Goal: Task Accomplishment & Management: Manage account settings

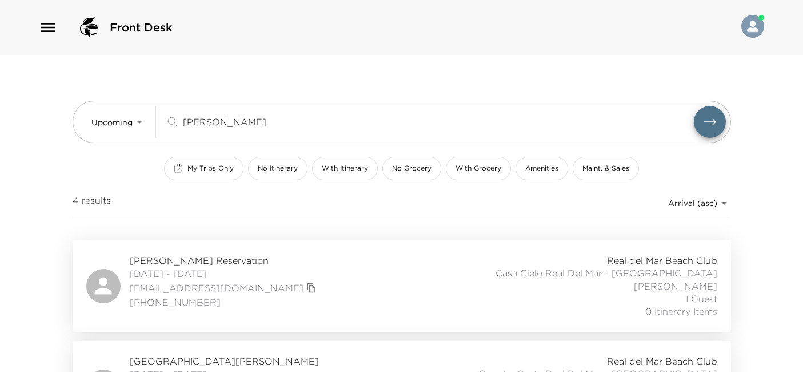
scroll to position [107, 0]
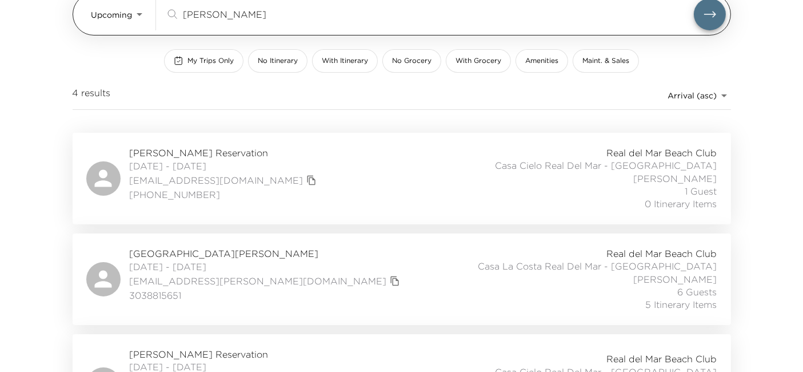
drag, startPoint x: 294, startPoint y: 21, endPoint x: 258, endPoint y: 7, distance: 38.7
click at [258, 7] on div "marian ​" at bounding box center [445, 14] width 561 height 32
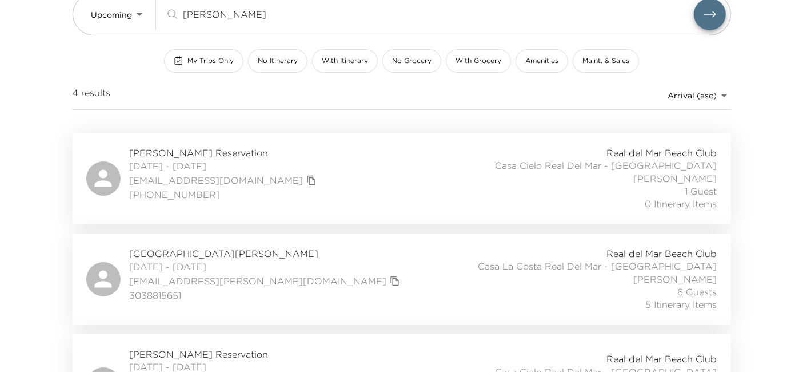
drag, startPoint x: 258, startPoint y: 7, endPoint x: 90, endPoint y: 38, distance: 171.0
click at [90, 38] on div "Upcoming Upcoming marian ​ My Trips Only No Itinerary With Itinerary No Grocery…" at bounding box center [402, 39] width 659 height 185
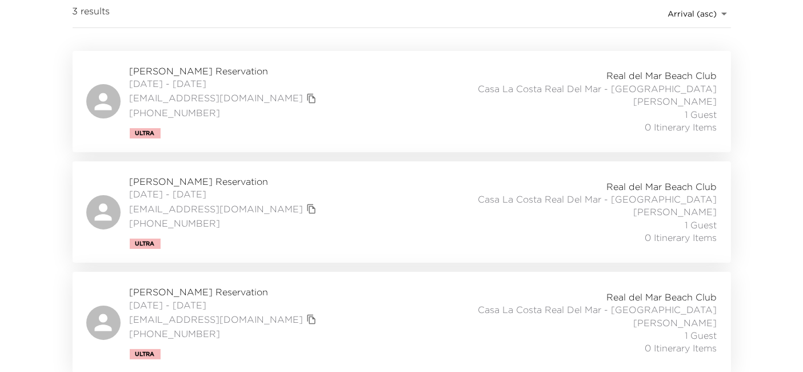
scroll to position [0, 0]
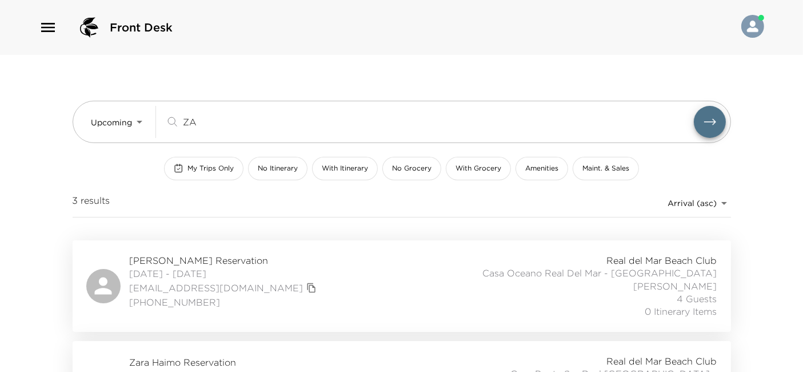
type input "Z"
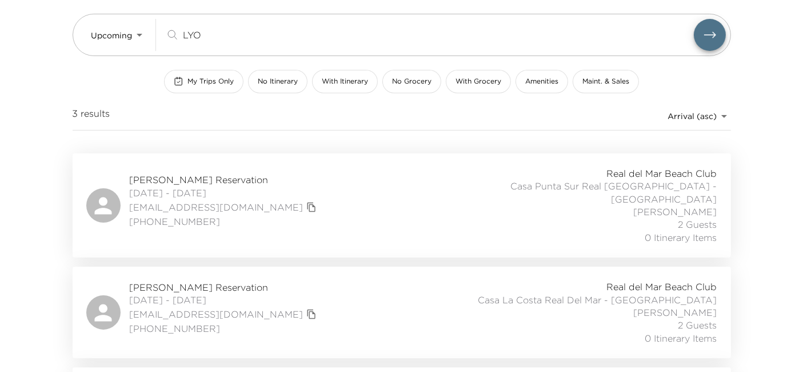
scroll to position [111, 0]
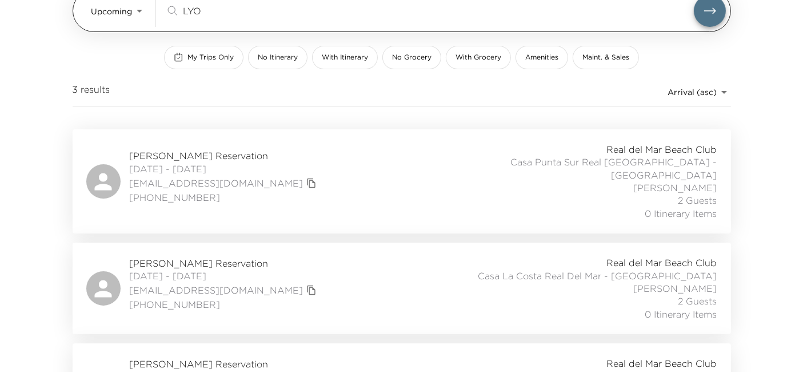
type input "LYO"
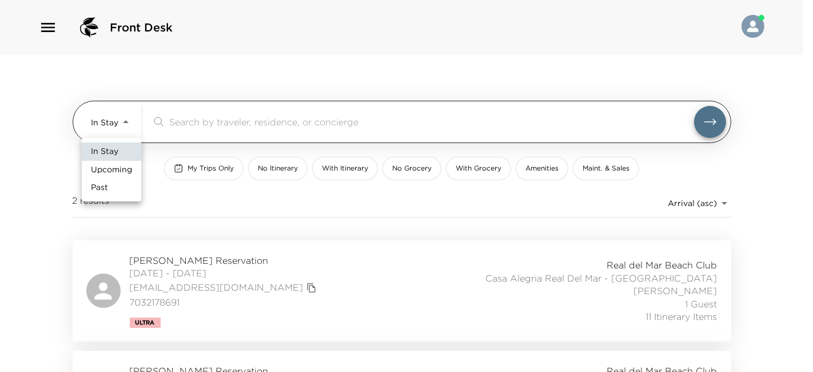
click at [94, 120] on body "Front Desk In Stay In-Stay ​ My Trips Only No Itinerary With Itinerary No Groce…" at bounding box center [406, 186] width 813 height 372
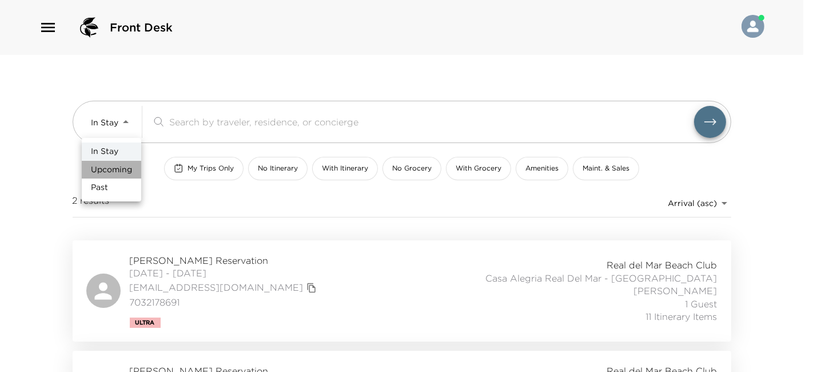
click at [126, 169] on span "Upcoming" at bounding box center [111, 169] width 41 height 11
type input "Upcoming"
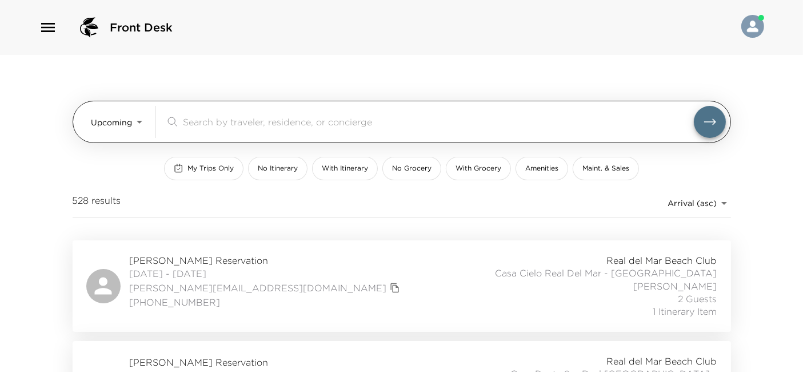
click at [212, 123] on input "search" at bounding box center [438, 121] width 511 height 13
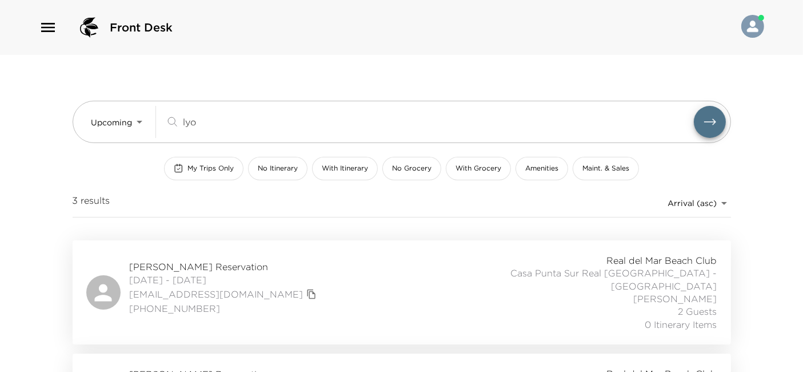
type input "lyo"
click at [304, 271] on div "Jeffrey Lyons Reservation 10/23/2025 - 10/26/2025 jlyons55@gmail.com (415) 454-…" at bounding box center [401, 292] width 631 height 77
click at [351, 276] on div "Jeffrey Lyons Reservation 10/23/2025 - 10/26/2025 jlyons55@gmail.com (415) 454-…" at bounding box center [401, 292] width 631 height 77
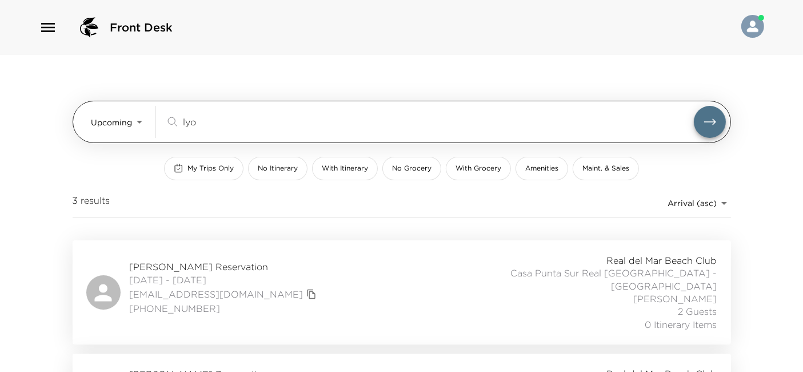
drag, startPoint x: 232, startPoint y: 118, endPoint x: 172, endPoint y: 124, distance: 60.3
click at [172, 124] on div "lyo ​" at bounding box center [429, 122] width 529 height 14
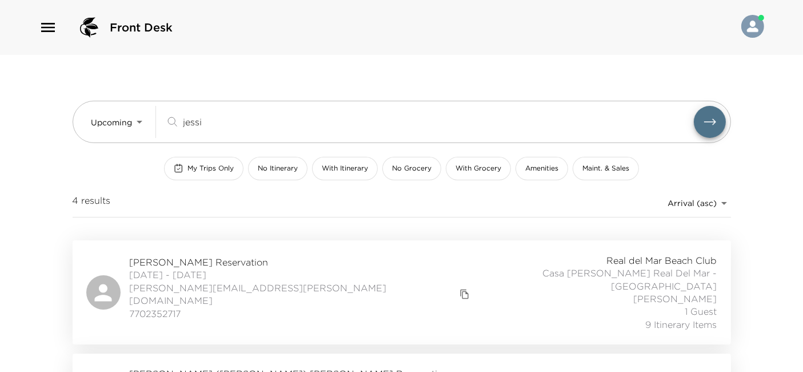
click at [340, 289] on div "Jessica Shrum Reservation 10/22/2025 - 10/26/2025 jessica.shrum@gmail.com 77023…" at bounding box center [401, 292] width 631 height 77
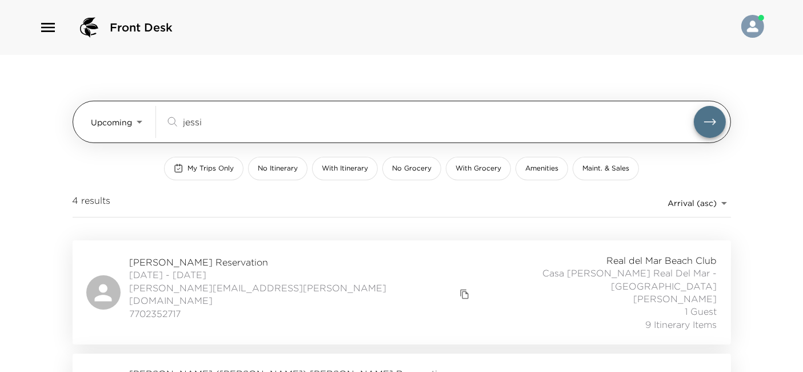
drag, startPoint x: 238, startPoint y: 122, endPoint x: 149, endPoint y: 126, distance: 89.3
click at [149, 126] on div "Upcoming Upcoming jessi ​" at bounding box center [408, 122] width 635 height 32
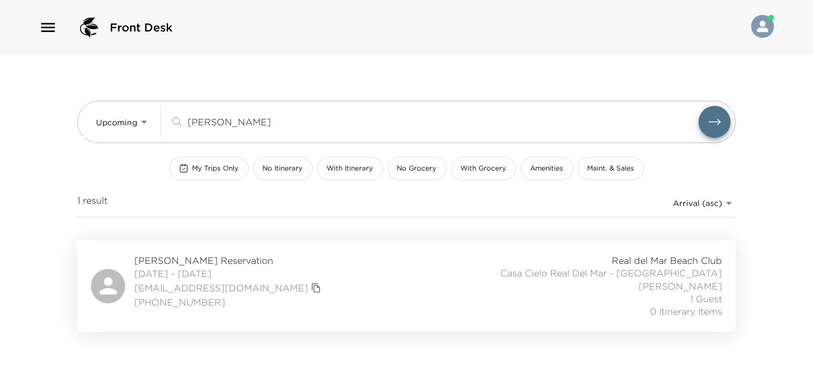
type input "gibson"
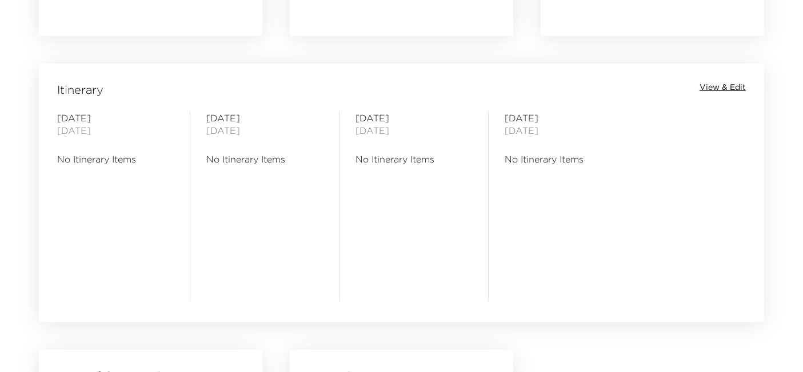
scroll to position [883, 0]
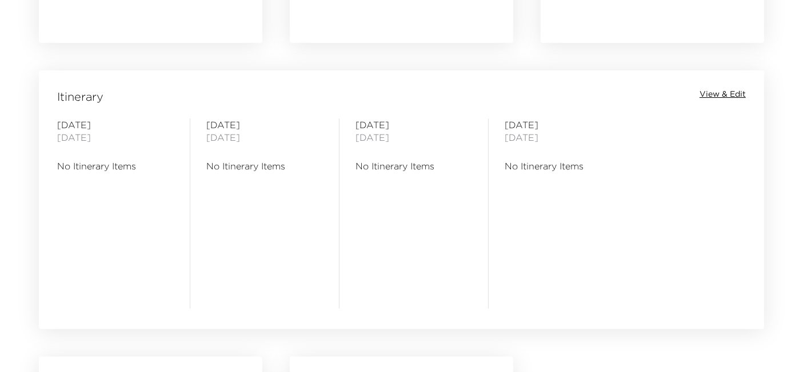
click at [740, 83] on div "Itinerary View & Edit Thursday October 23, 2025 No Itinerary Items Friday Octob…" at bounding box center [401, 192] width 725 height 244
click at [738, 90] on span "View & Edit" at bounding box center [723, 94] width 46 height 11
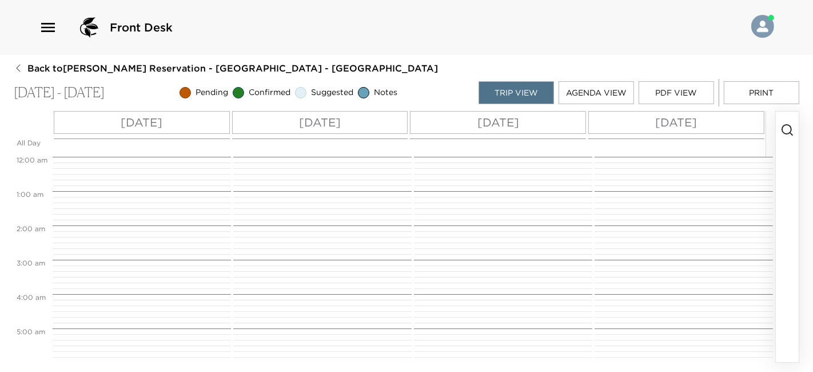
scroll to position [274, 0]
click at [782, 134] on icon "button" at bounding box center [787, 130] width 14 height 14
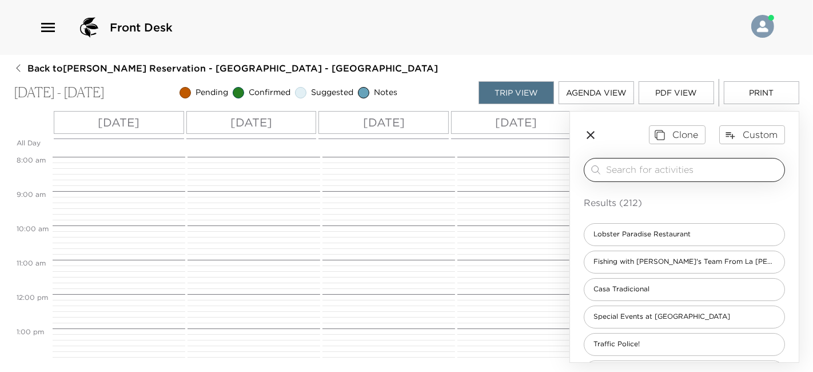
click at [753, 163] on input "search" at bounding box center [693, 169] width 174 height 13
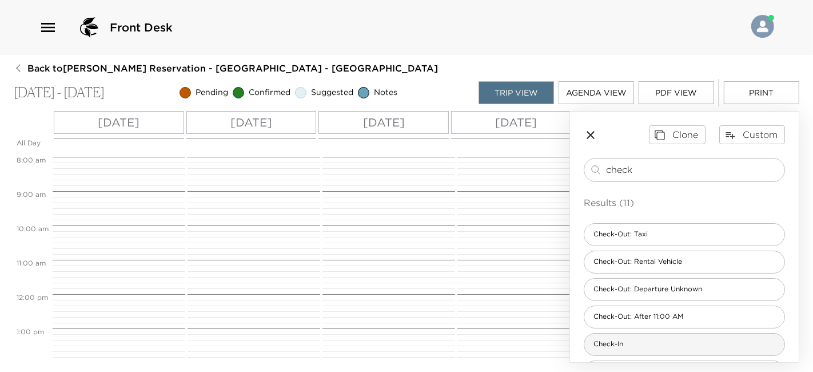
type input "check"
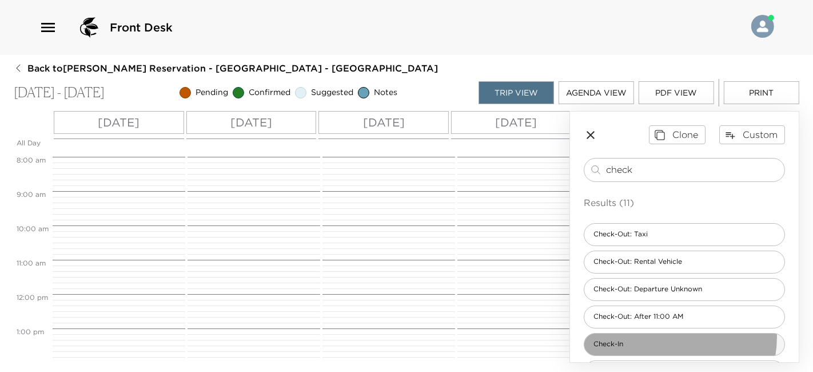
click at [665, 336] on div "Check-In" at bounding box center [684, 344] width 201 height 23
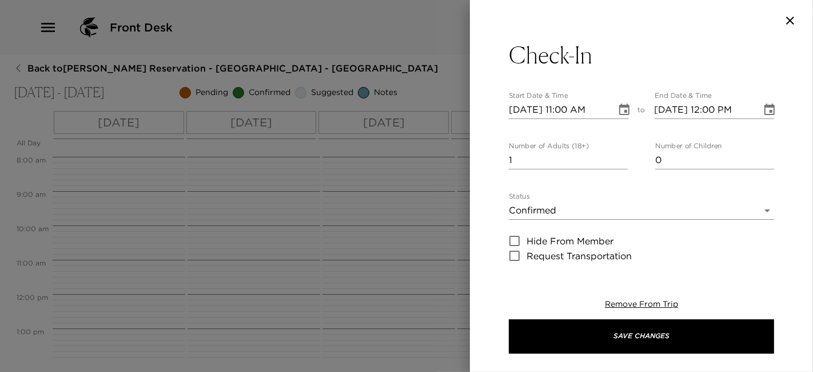
type textarea "Welcome Home! I will personally greet and will give you a thorough orientation …"
click at [568, 115] on input "10/23/2025 11:00 AM" at bounding box center [558, 110] width 99 height 18
type input "10/23/2025 04:00 PM"
type input "10/23/2025 05:00 PM"
type input "10/23/2025 04:00 PM"
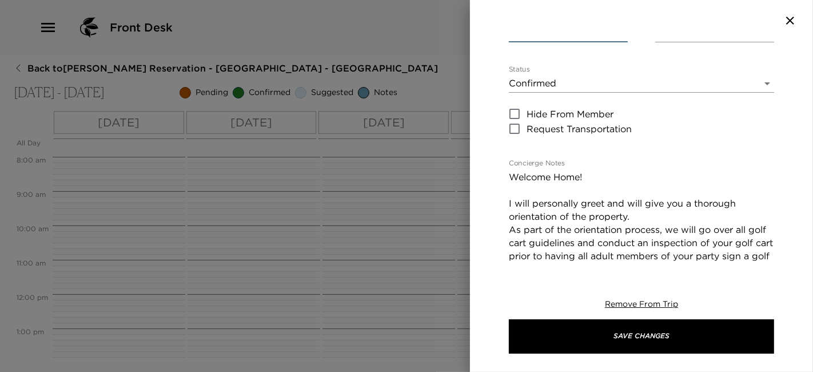
scroll to position [164, 0]
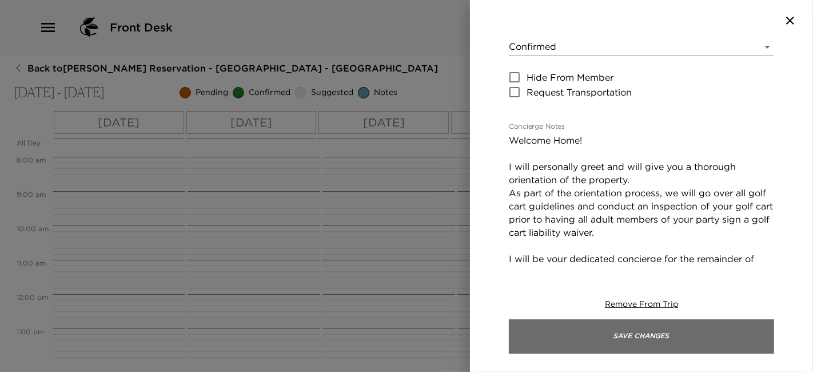
type input "8"
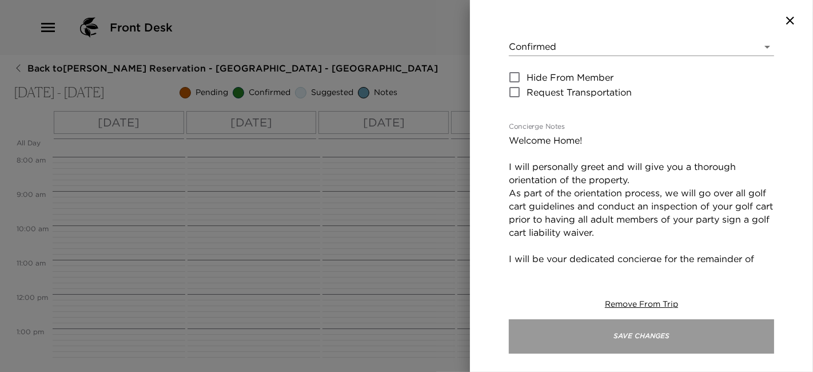
click at [583, 345] on button "Save Changes" at bounding box center [641, 336] width 265 height 34
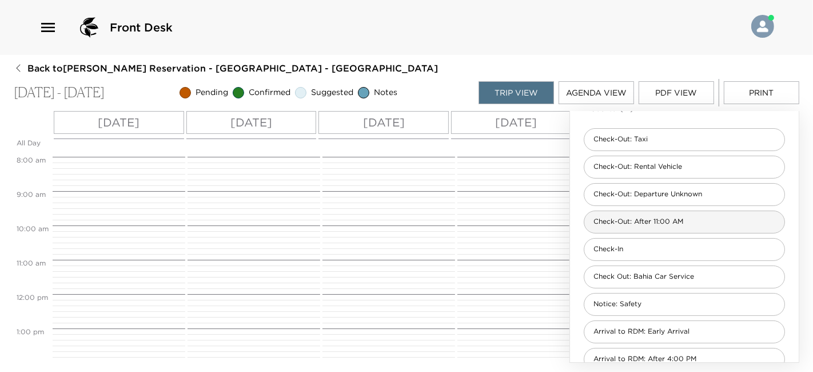
scroll to position [96, 0]
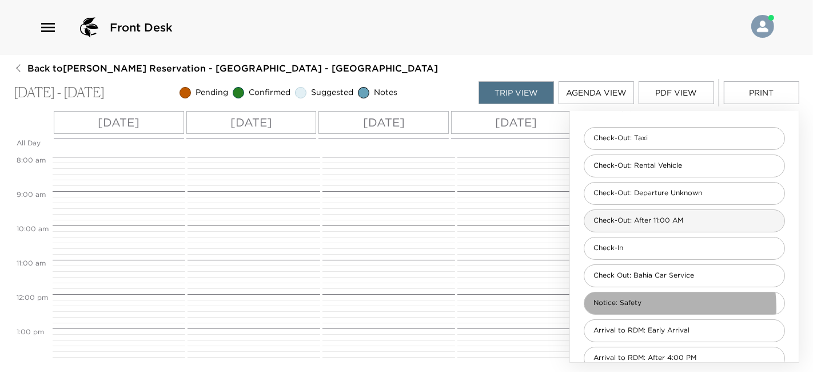
click at [644, 306] on div "Notice: Safety" at bounding box center [684, 303] width 201 height 23
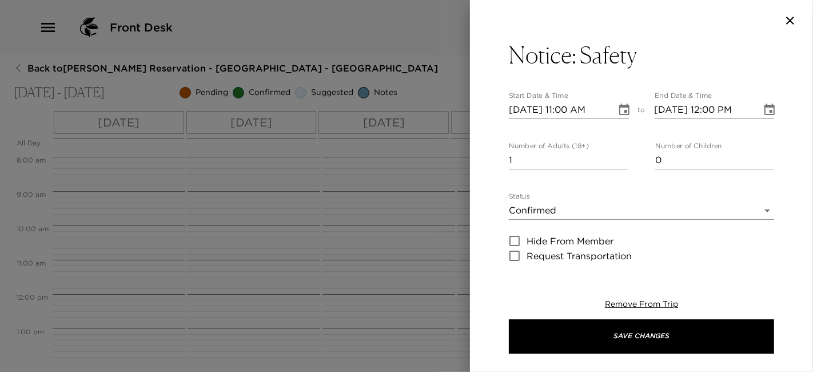
type textarea "As always when traveling, we recommend keeping your doors and windows locked at…"
click at [566, 107] on input "10/23/2025 11:00 AM" at bounding box center [558, 110] width 99 height 18
type input "10/23/2025 04:00 PM"
type input "10/23/2025 05:00 PM"
type input "10/23/2025 04:00 PM"
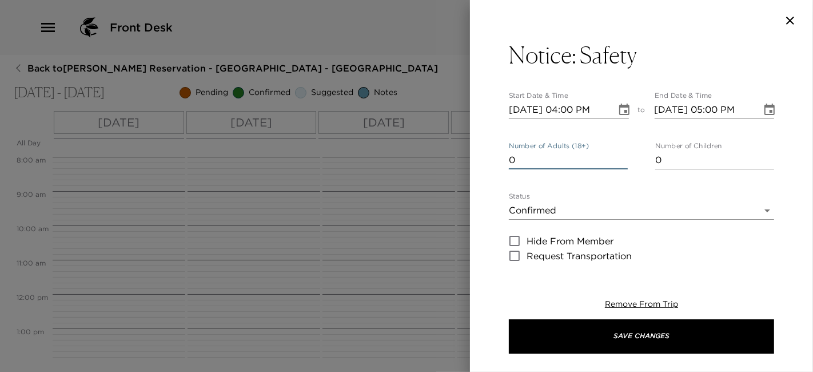
type input "0"
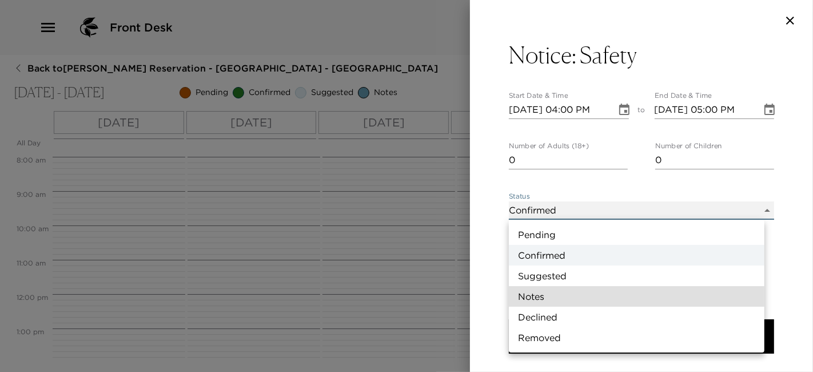
type input "Concierge Note"
type textarea "As always when traveling, we recommend keeping your doors and windows locked at…"
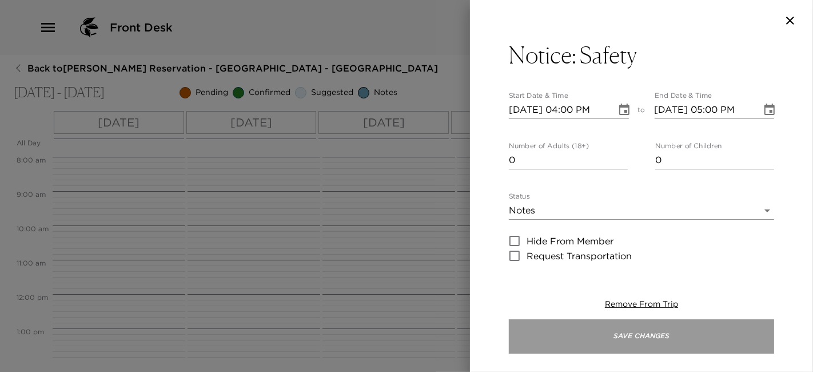
click at [557, 325] on button "Save Changes" at bounding box center [641, 336] width 265 height 34
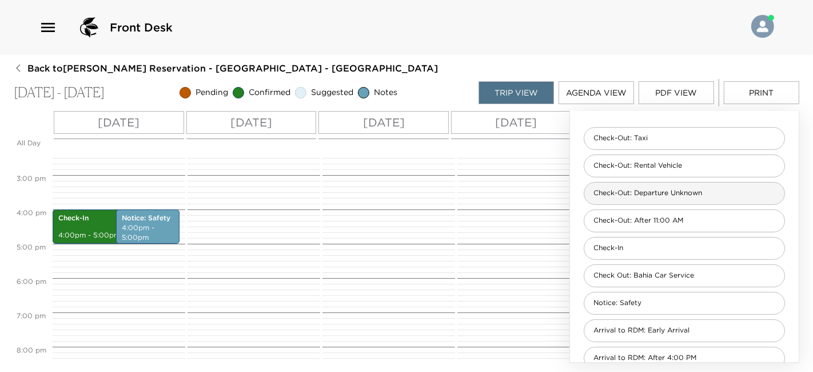
scroll to position [0, 0]
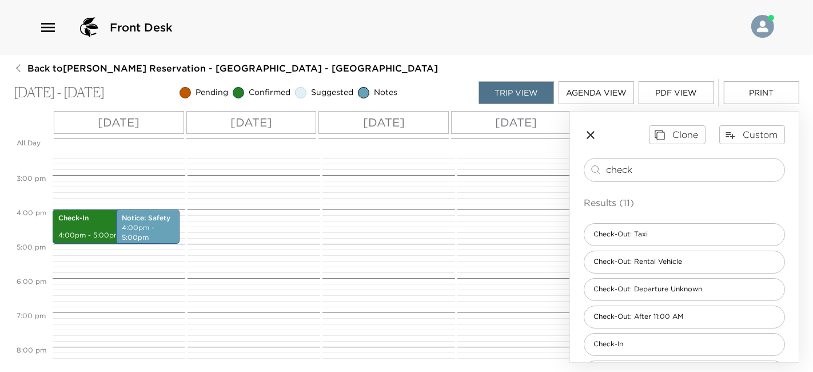
drag, startPoint x: 639, startPoint y: 169, endPoint x: 356, endPoint y: 182, distance: 283.3
click at [356, 182] on div "All Day Thu 10/23 Fri 10/24 Sat 10/25 Sun 10/26 12:00 AM 1:00 AM 2:00 AM 3:00 A…" at bounding box center [407, 237] width 786 height 252
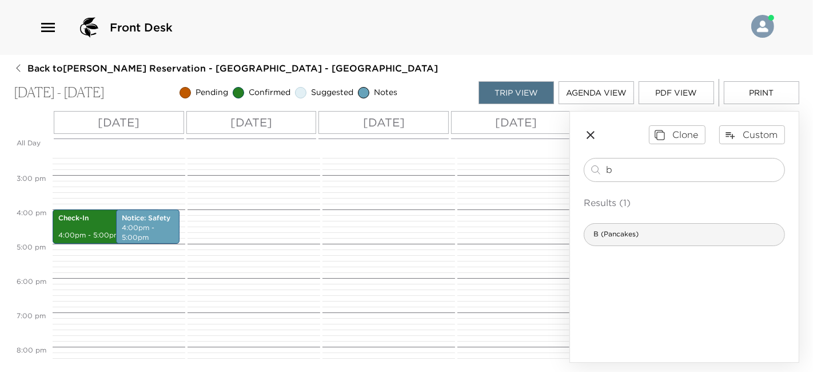
type input "b"
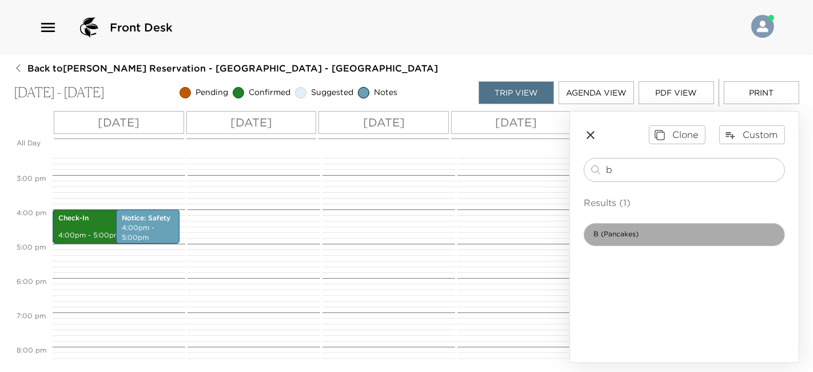
click at [643, 227] on div "B (Pancakes)" at bounding box center [684, 234] width 201 height 23
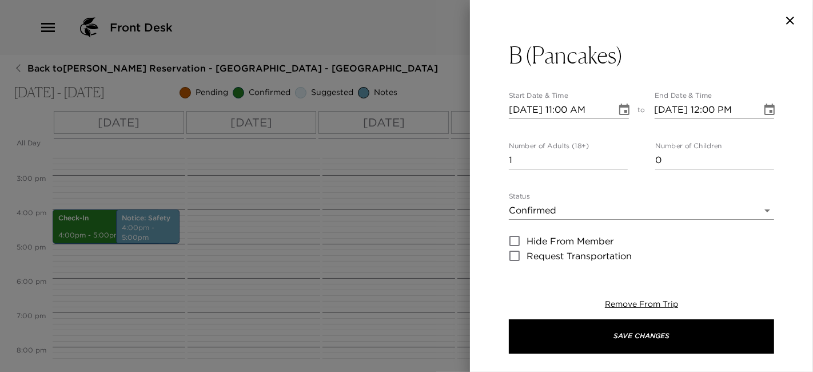
type textarea "Menu: B Pancakes Scrambled eggs Bacon Sliced fruit Orange juice Coffee or tea. …"
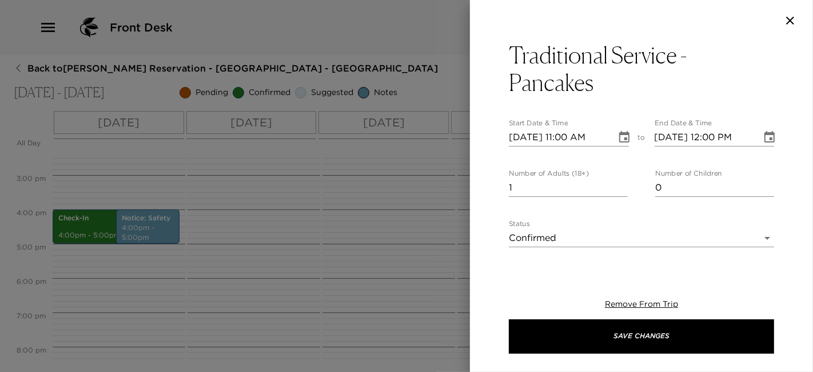
click at [525, 139] on input "10/23/2025 11:00 AM" at bounding box center [558, 137] width 99 height 18
type input "10/24/2025 11:00 AM"
type input "10/24/2025 12:00 PM"
type input "10/24/2025 10:00 AM"
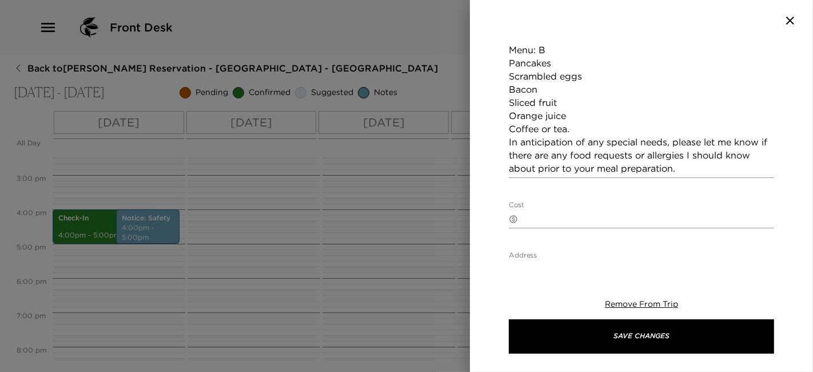
scroll to position [282, 0]
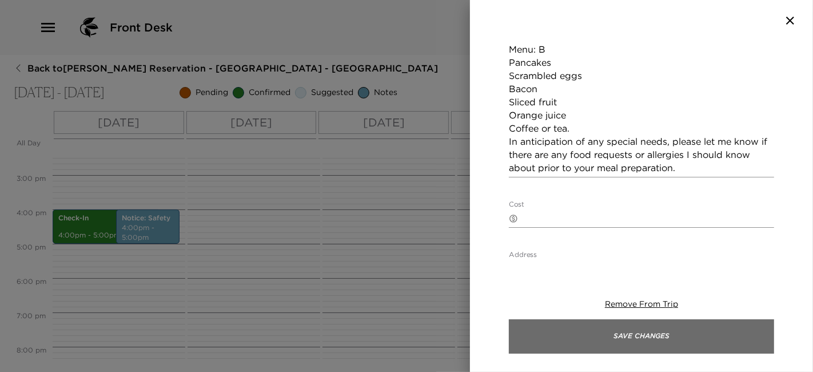
type input "15"
click at [630, 332] on button "Save Changes" at bounding box center [641, 336] width 265 height 34
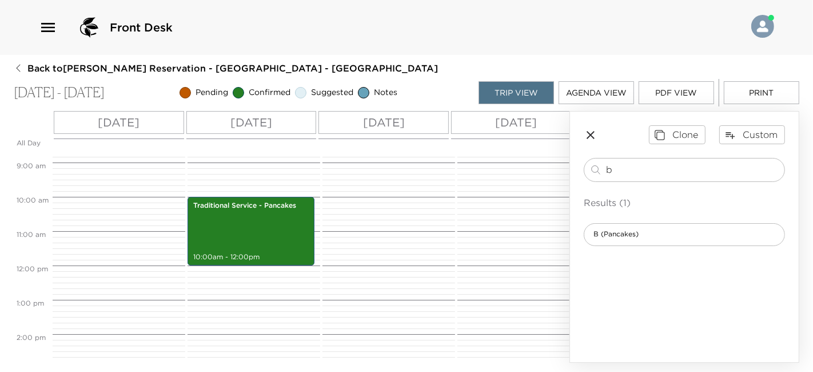
scroll to position [304, 0]
click at [294, 237] on div "Traditional Service - Pancakes 10:00am - 12:00pm" at bounding box center [251, 230] width 120 height 65
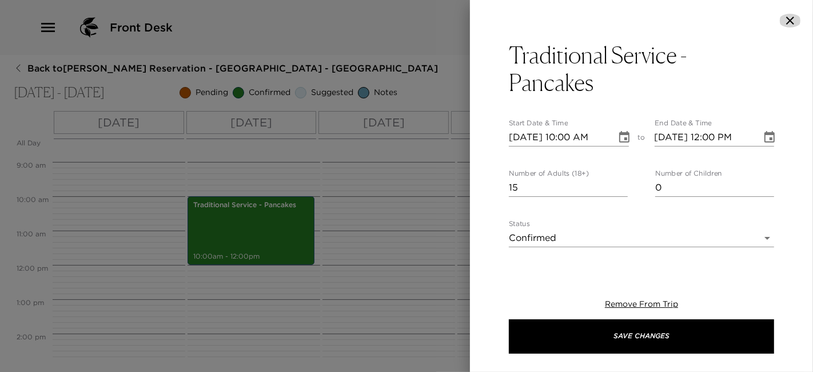
click at [785, 24] on icon "button" at bounding box center [790, 21] width 14 height 14
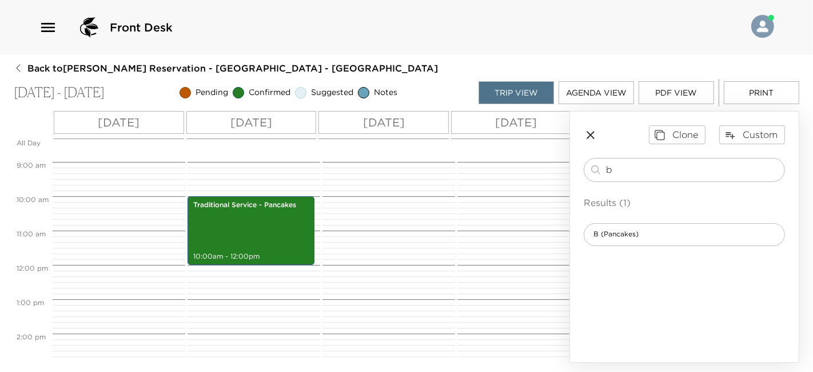
drag, startPoint x: 621, startPoint y: 173, endPoint x: 564, endPoint y: 177, distance: 56.8
click at [564, 177] on div "All Day Thu 10/23 Fri 10/24 Sat 10/25 Sun 10/26 12:00 AM 1:00 AM 2:00 AM 3:00 A…" at bounding box center [407, 237] width 786 height 252
type input "d"
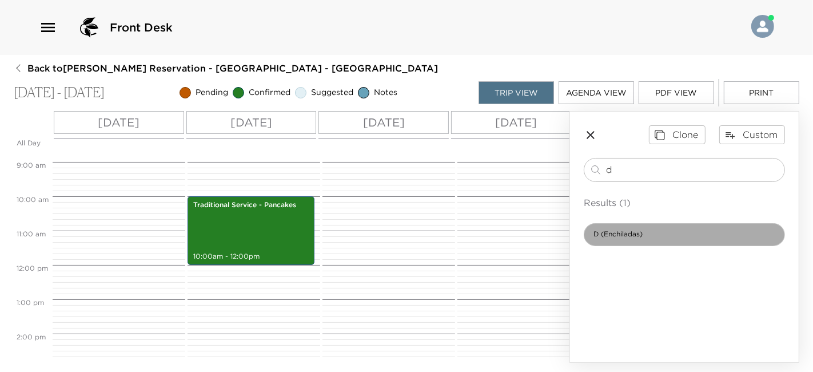
click at [691, 233] on div "D (Enchiladas)" at bounding box center [684, 234] width 201 height 23
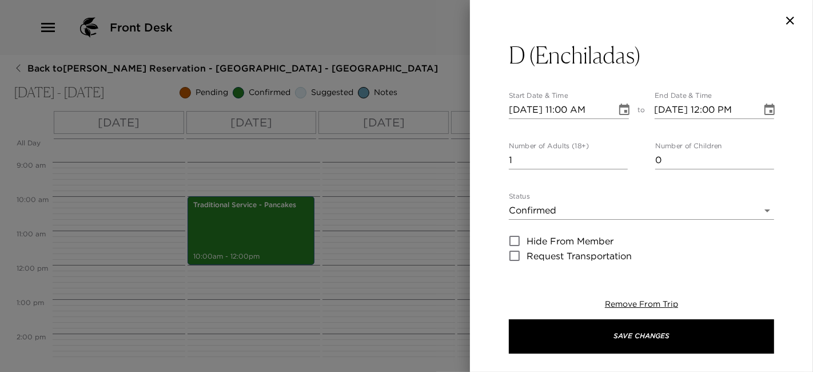
type textarea "Chicken enchiladas Refried beans Sliced fruit Orange juice Coffee or tea. In an…"
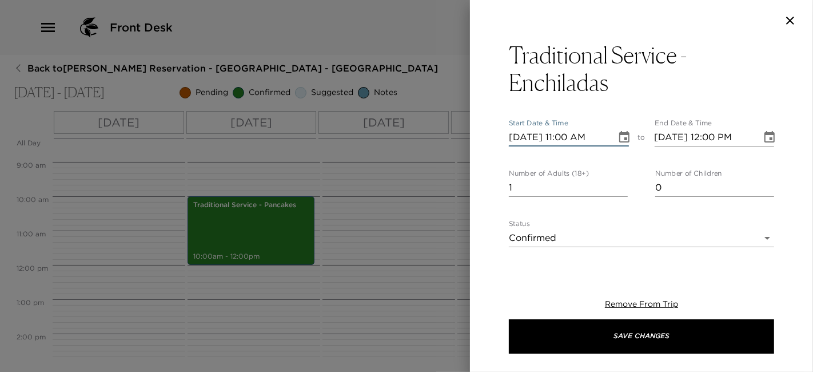
click at [567, 143] on input "10/23/2025 11:00 AM" at bounding box center [558, 137] width 99 height 18
type input "10/23/2025 10:00 AM"
type input "15"
click at [528, 143] on input "10/23/2025 10:00 AM" at bounding box center [558, 137] width 99 height 18
type input "10/24/2025 10:00 AM"
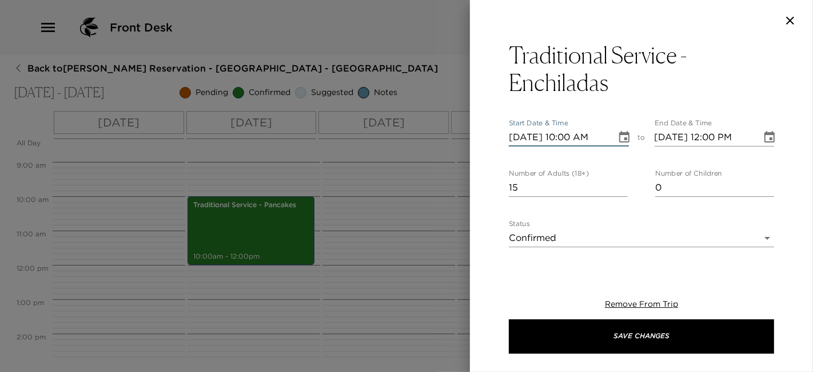
type input "10/24/2025 11:00 AM"
type input "10/25/2025 10:00 AM"
type input "10/25/2025 11:00 AM"
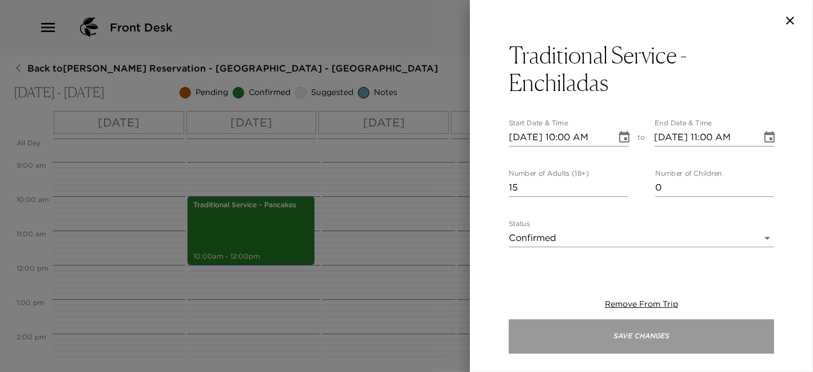
click at [632, 333] on button "Save Changes" at bounding box center [641, 336] width 265 height 34
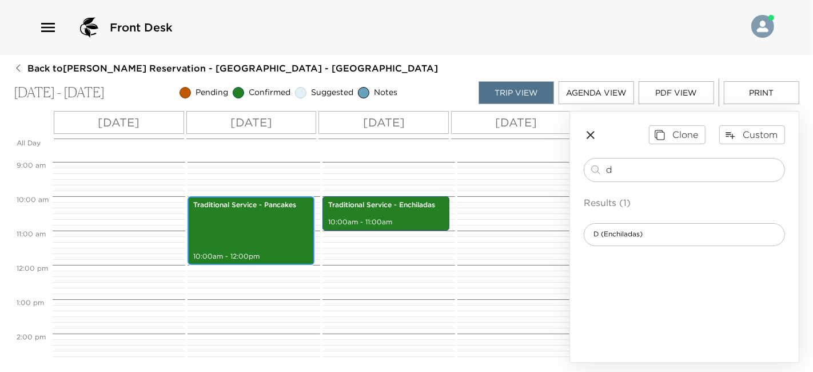
click at [286, 232] on div "Traditional Service - Pancakes 10:00am - 12:00pm" at bounding box center [251, 230] width 120 height 65
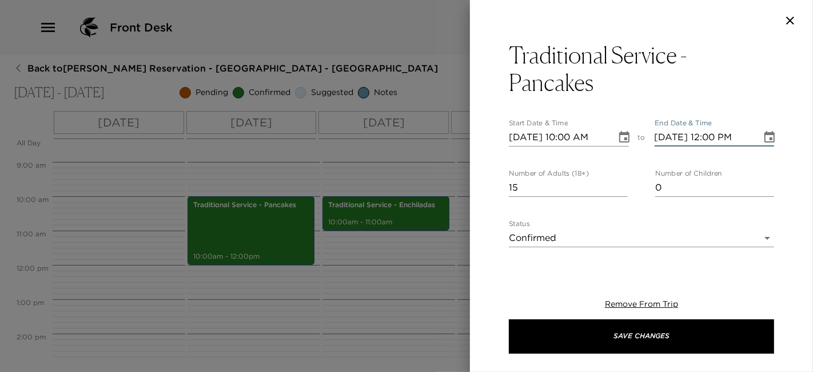
click at [707, 134] on input "10/24/2025 12:00 PM" at bounding box center [704, 137] width 99 height 18
click at [729, 135] on input "10/24/2025 11:00 PM" at bounding box center [704, 137] width 99 height 18
type input "10/24/2025 11:00 AM"
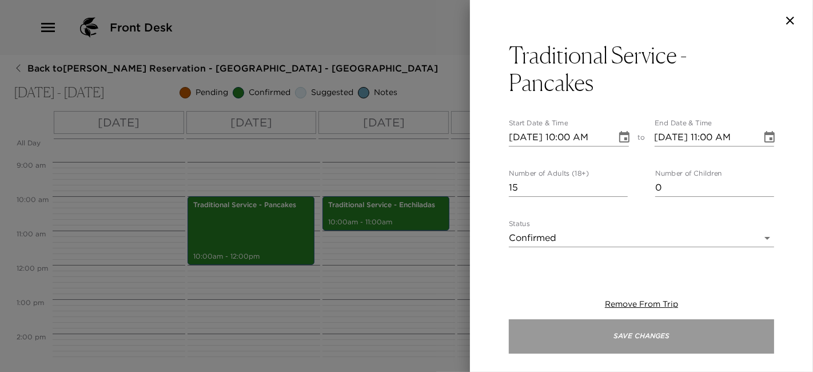
click at [641, 346] on button "Save Changes" at bounding box center [641, 336] width 265 height 34
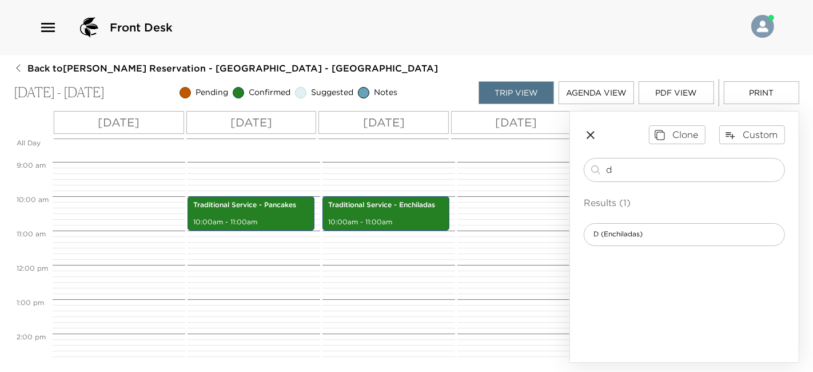
click at [589, 139] on icon "button" at bounding box center [591, 135] width 14 height 14
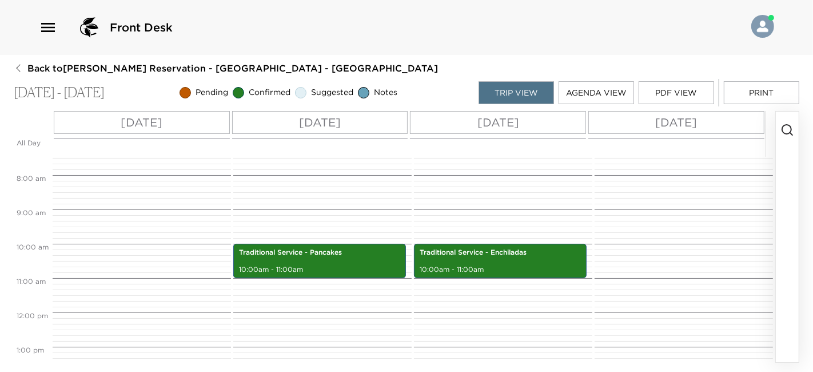
scroll to position [248, 0]
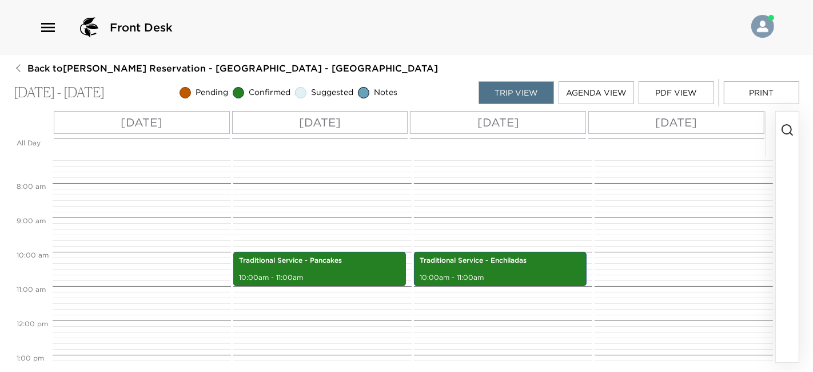
click at [786, 136] on icon "button" at bounding box center [787, 130] width 14 height 14
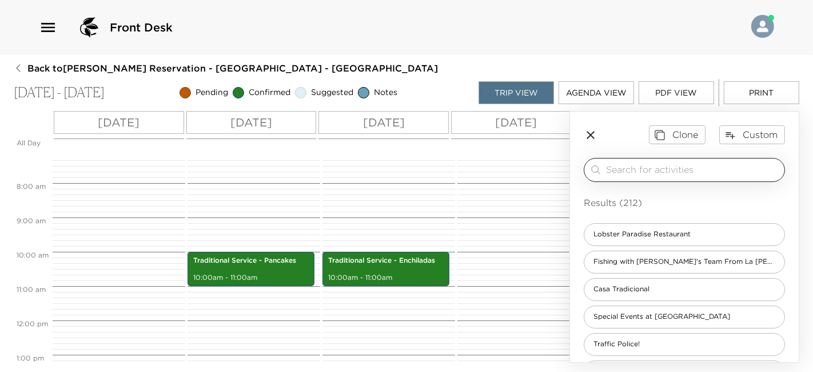
click at [731, 174] on input "search" at bounding box center [693, 169] width 174 height 13
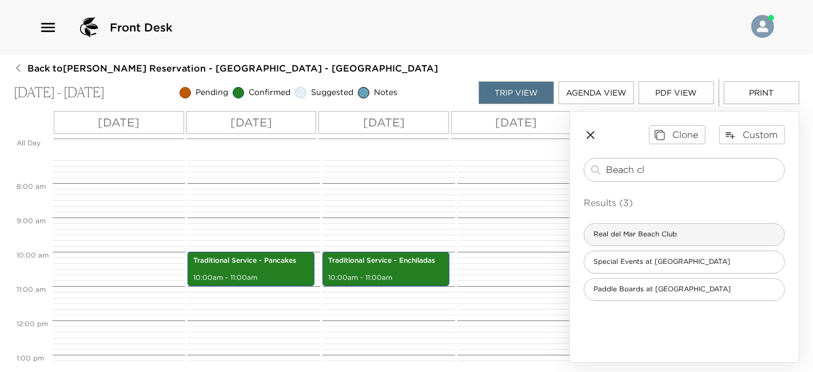
type input "Beach cl"
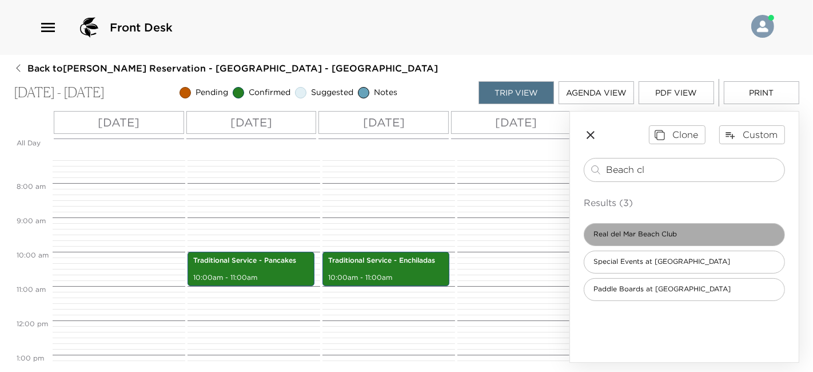
click at [687, 234] on div "Real del Mar Beach Club" at bounding box center [684, 234] width 201 height 23
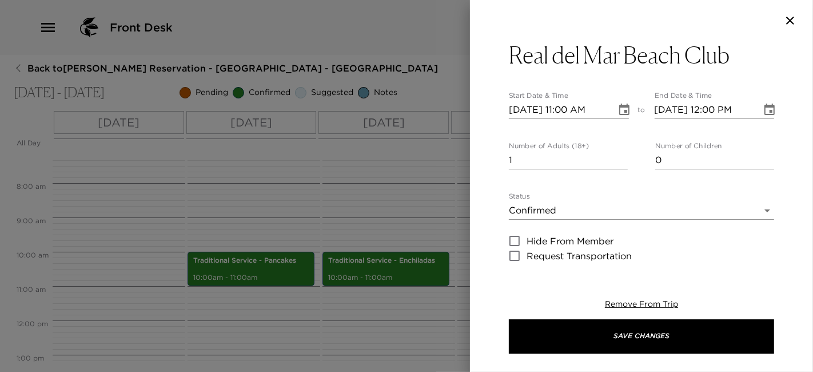
type textarea "Your reservation has been confirmed at the Real del Mar Beach Club. Payment Inf…"
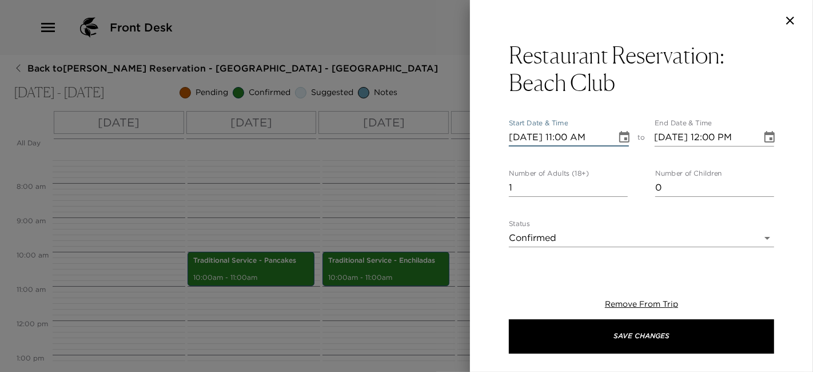
click at [563, 134] on input "10/23/2025 11:00 AM" at bounding box center [558, 137] width 99 height 18
type input "10/23/2025 07:30 PM"
type input "10/23/2025 08:30 PM"
type input "10/23/2025 07:30 PM"
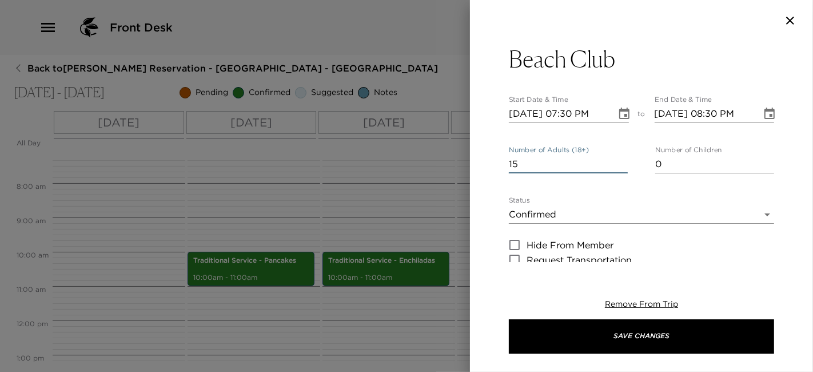
scroll to position [15, 0]
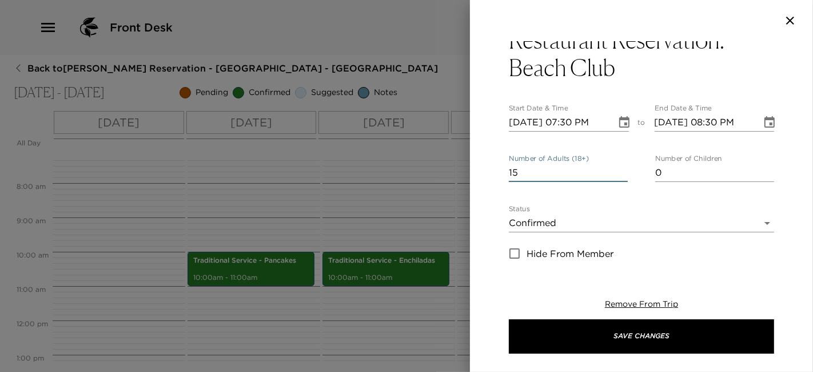
type input "15"
click at [617, 125] on icon "Choose date, selected date is Oct 23, 2025" at bounding box center [624, 122] width 14 height 14
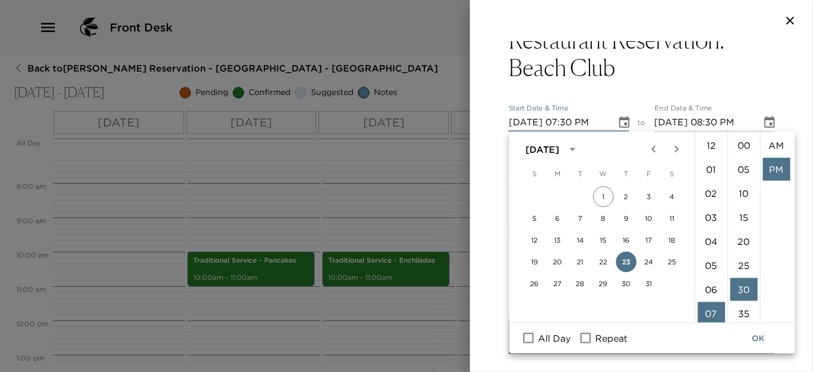
scroll to position [24, 0]
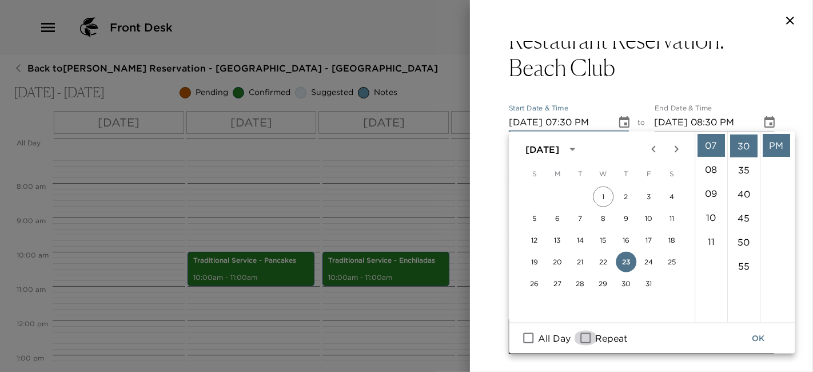
click at [596, 334] on input "Repeat" at bounding box center [585, 337] width 24 height 15
checkbox input "true"
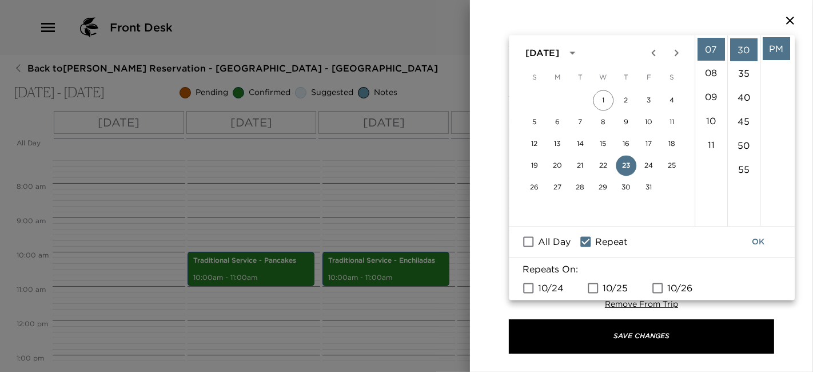
scroll to position [181, 0]
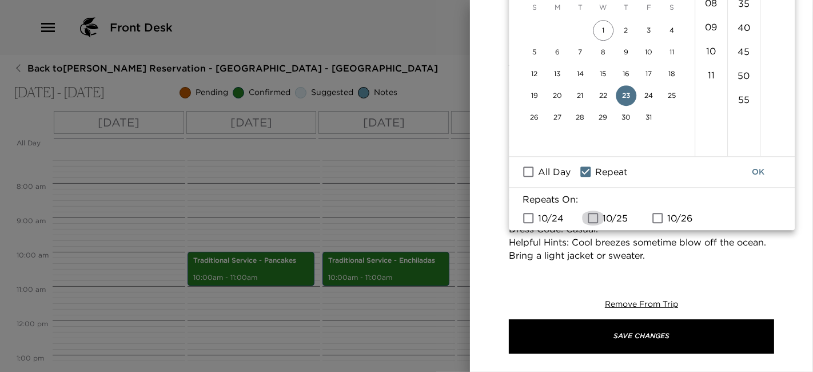
click at [599, 212] on input "10/25" at bounding box center [593, 217] width 24 height 15
checkbox input "true"
click at [755, 178] on button "OK" at bounding box center [758, 171] width 37 height 21
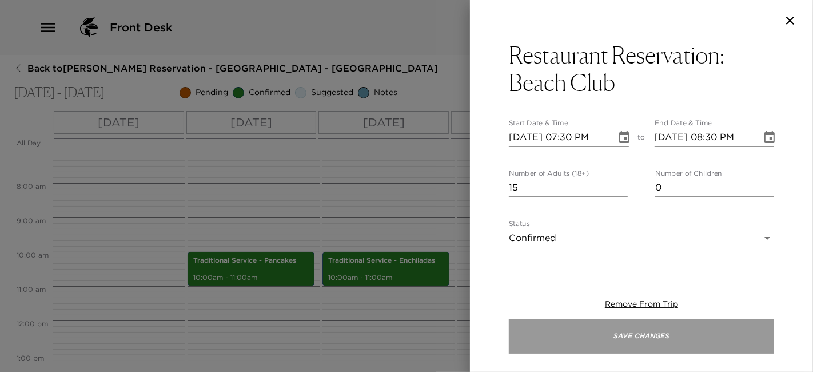
click at [662, 327] on button "Save Changes" at bounding box center [641, 336] width 265 height 34
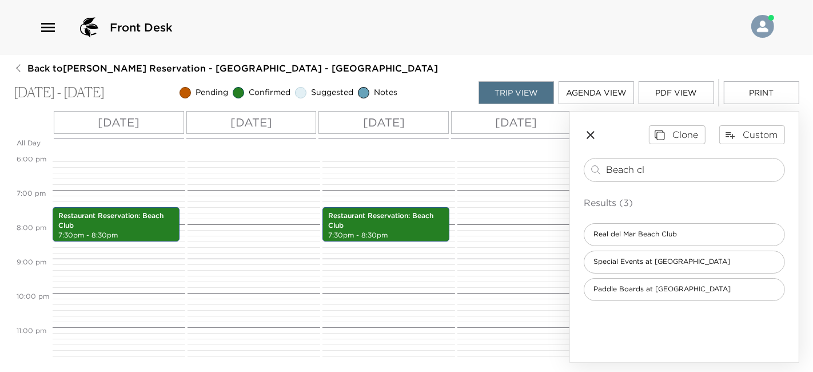
scroll to position [628, 0]
click at [588, 134] on icon "button" at bounding box center [591, 135] width 14 height 14
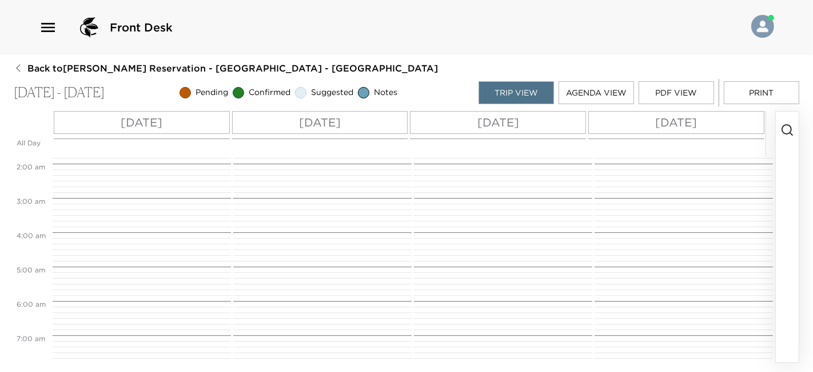
scroll to position [0, 0]
click at [758, 89] on button "Print" at bounding box center [761, 92] width 75 height 23
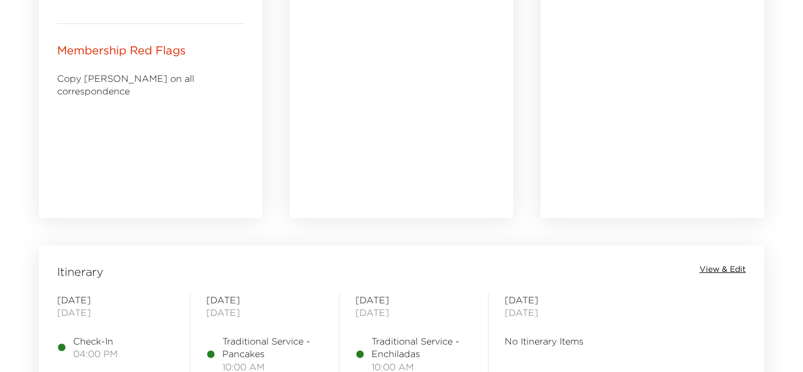
scroll to position [707, 0]
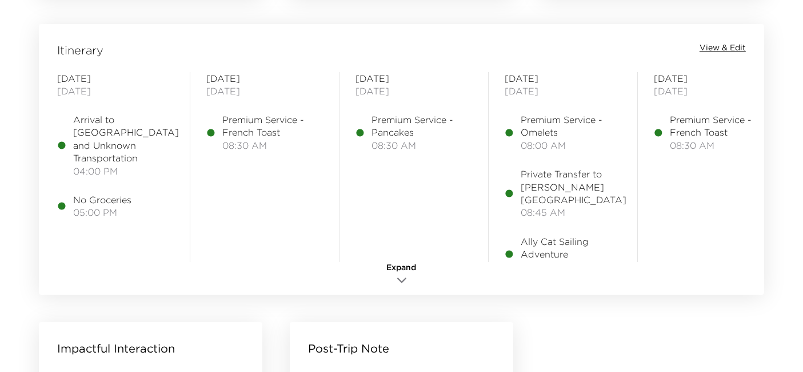
scroll to position [932, 0]
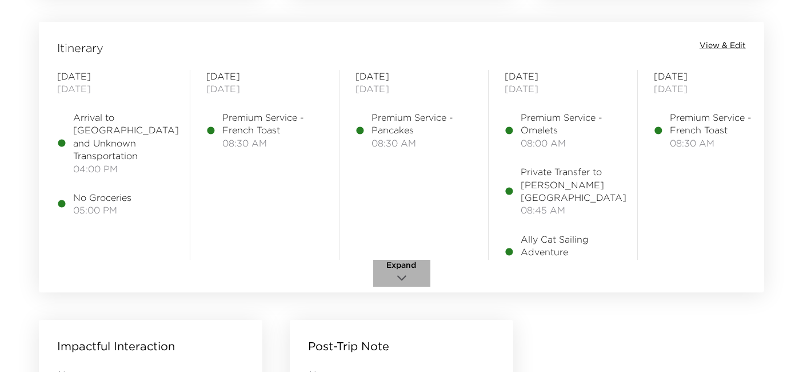
click at [406, 269] on span "Expand" at bounding box center [402, 265] width 30 height 11
